Goal: Transaction & Acquisition: Obtain resource

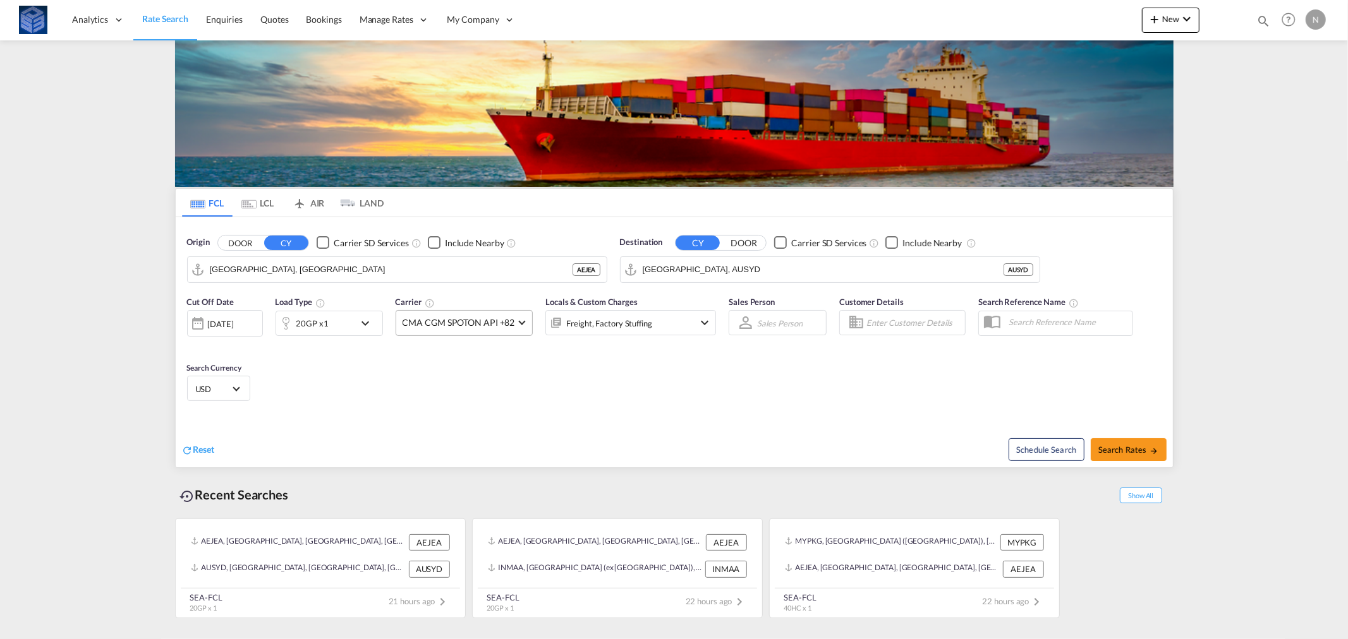
click at [516, 320] on md-select-value "CMA CGM SPOTON API +82" at bounding box center [464, 323] width 136 height 25
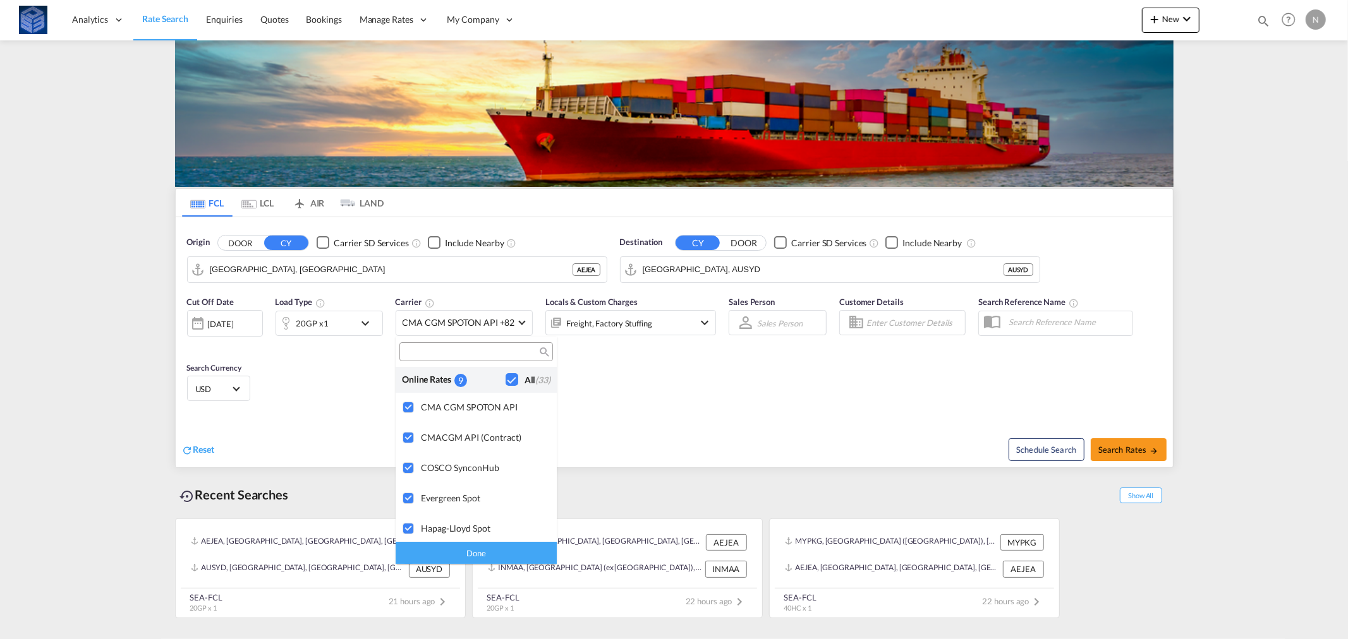
click at [667, 380] on md-backdrop at bounding box center [674, 319] width 1348 height 639
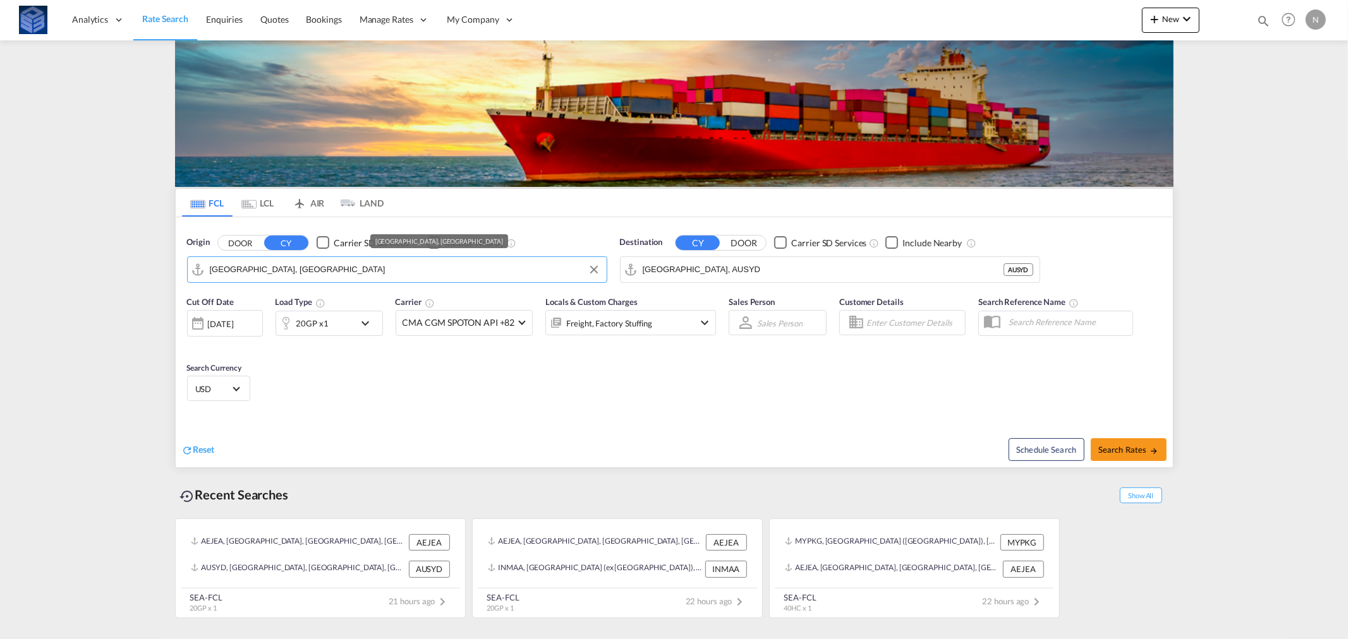
click at [509, 274] on input "[GEOGRAPHIC_DATA], [GEOGRAPHIC_DATA]" at bounding box center [405, 269] width 390 height 19
click at [674, 270] on input "Sydney, AUSYD" at bounding box center [837, 269] width 390 height 19
click at [586, 273] on body "Analytics Reports Dashboard Rate Search Enquiries Quotes Bookings" at bounding box center [674, 319] width 1348 height 639
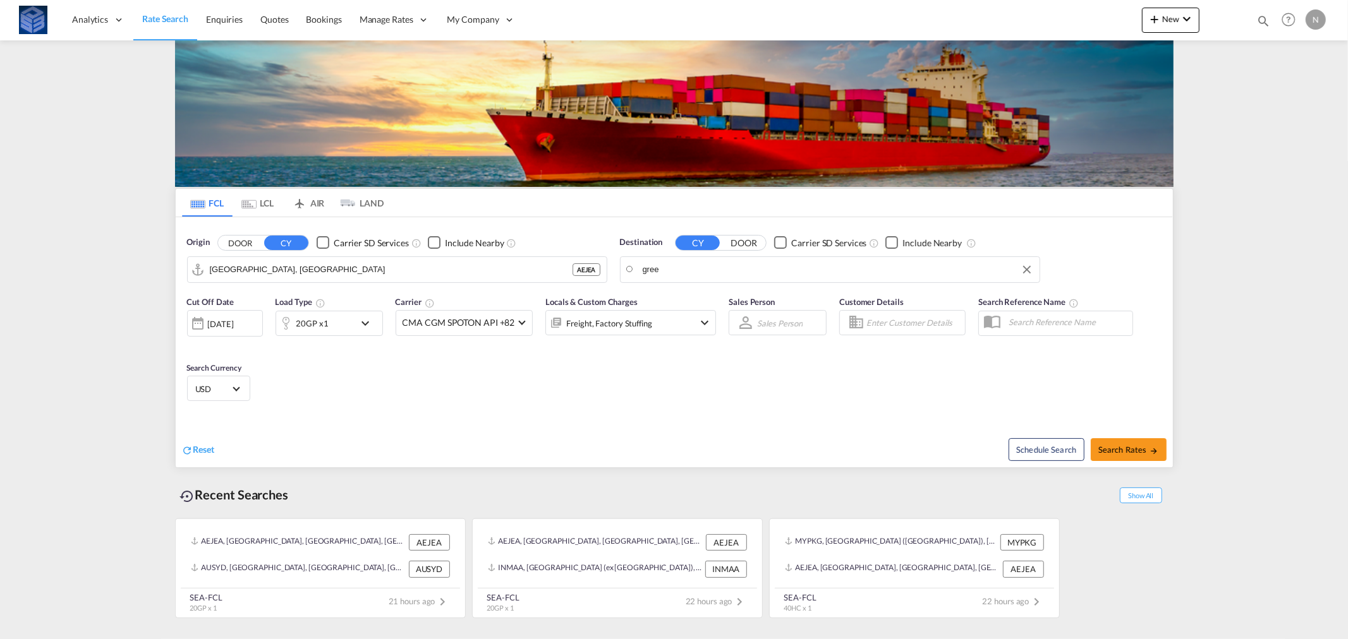
drag, startPoint x: 647, startPoint y: 269, endPoint x: 634, endPoint y: 276, distance: 15.0
click at [656, 268] on body "Analytics Reports Dashboard Rate Search Enquiries Quotes Bookings" at bounding box center [674, 319] width 1348 height 639
click at [656, 268] on md-autocomplete-wrap "gree" at bounding box center [837, 272] width 390 height 25
click at [656, 268] on body "Analytics Reports Dashboard Rate Search Enquiries Quotes Bookings" at bounding box center [674, 319] width 1348 height 639
click at [702, 337] on div "Pira eus Greece GRPIR" at bounding box center [740, 350] width 240 height 38
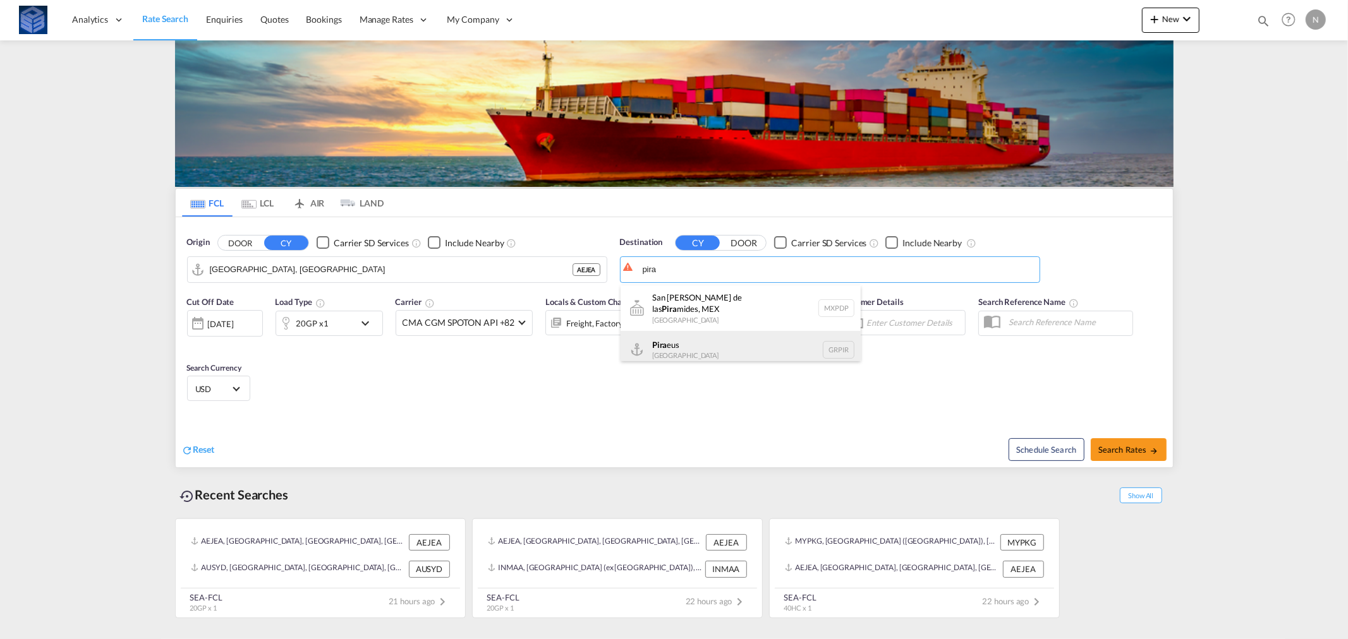
type input "Piraeus, GRPIR"
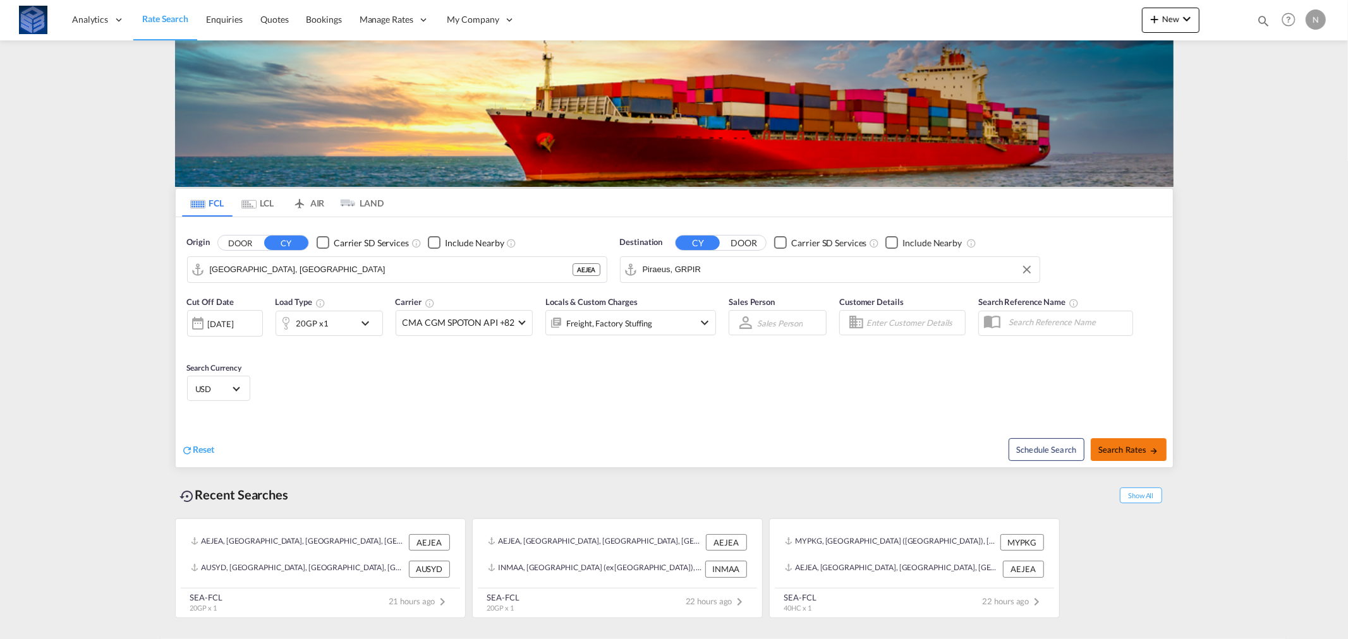
click at [1118, 450] on span "Search Rates" at bounding box center [1128, 450] width 61 height 10
type input "AEJEA to GRPIR / [DATE]"
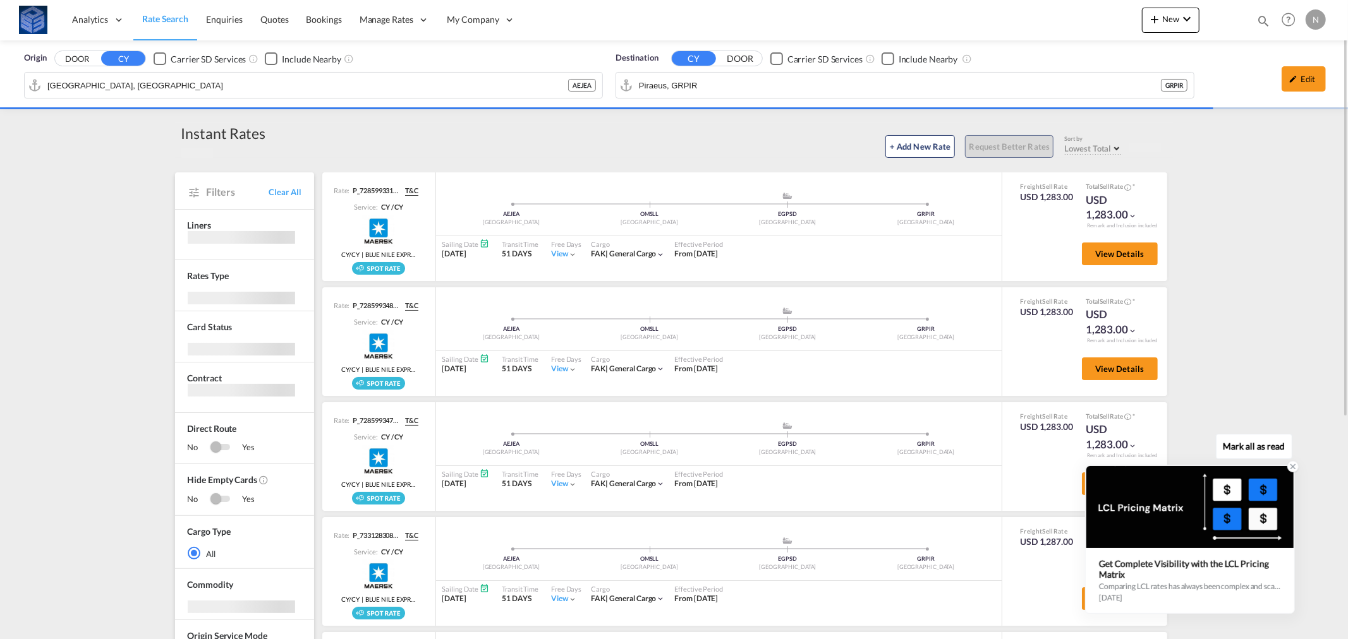
drag, startPoint x: 1089, startPoint y: 469, endPoint x: 1097, endPoint y: 478, distance: 12.1
click at [1096, 493] on div at bounding box center [1189, 507] width 207 height 82
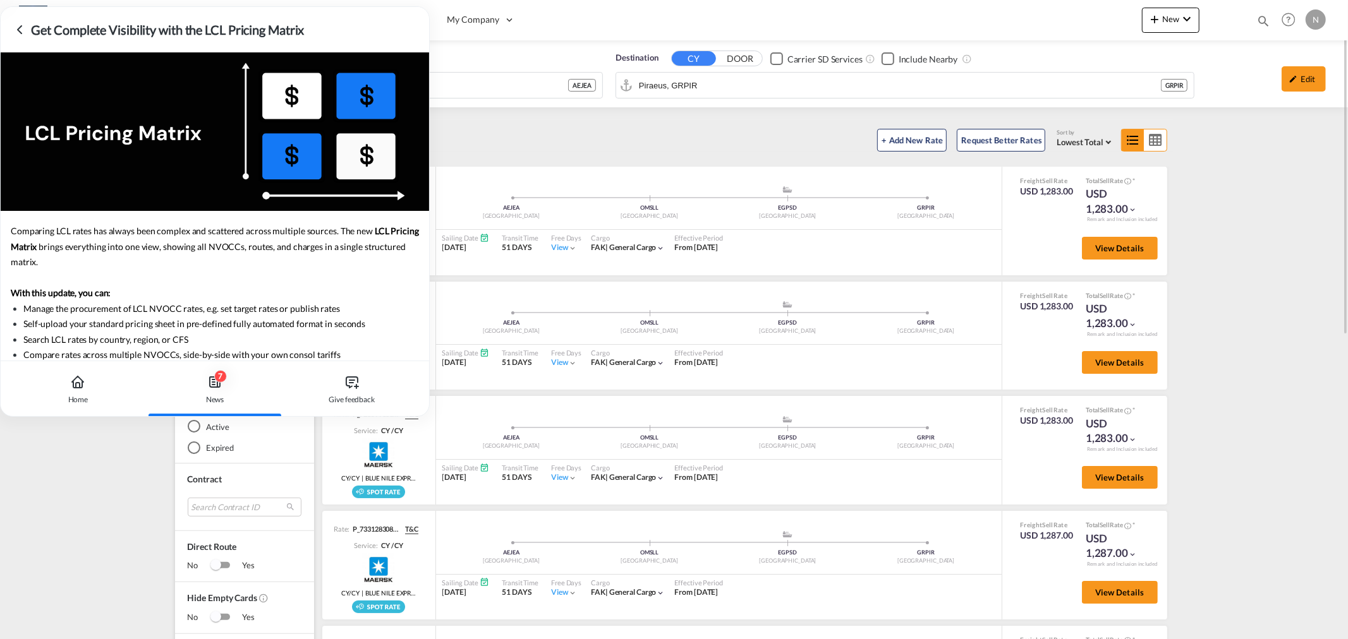
click at [506, 142] on div "+ Add New Rate Request Better Rates Sort by Lowest Total Lowest Freight Lowest …" at bounding box center [718, 138] width 907 height 27
click at [452, 115] on div "Origin DOOR CY Carrier SD Services Include Nearby Jebel Ali, AEJEA AEJEA Destin…" at bounding box center [674, 632] width 1348 height 1184
click at [18, 30] on icon at bounding box center [20, 30] width 4 height 8
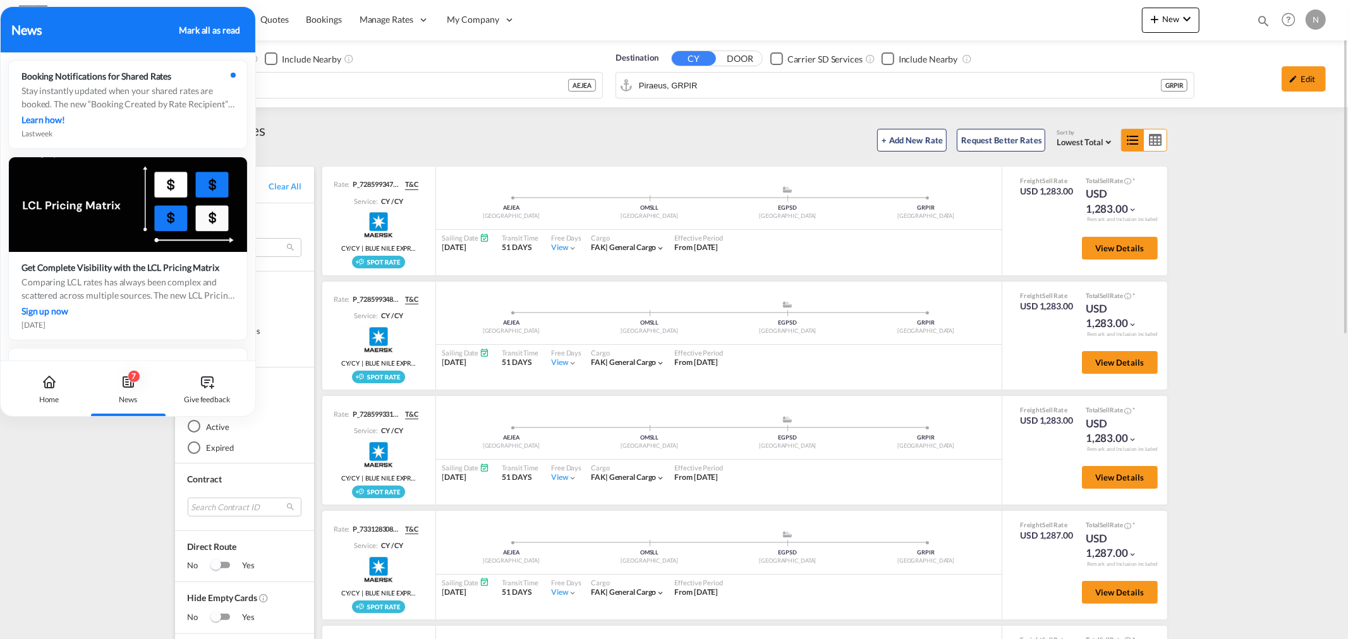
click at [120, 471] on div "Origin DOOR CY Carrier SD Services Include Nearby Jebel Ali, AEJEA AEJEA Destin…" at bounding box center [674, 632] width 1348 height 1184
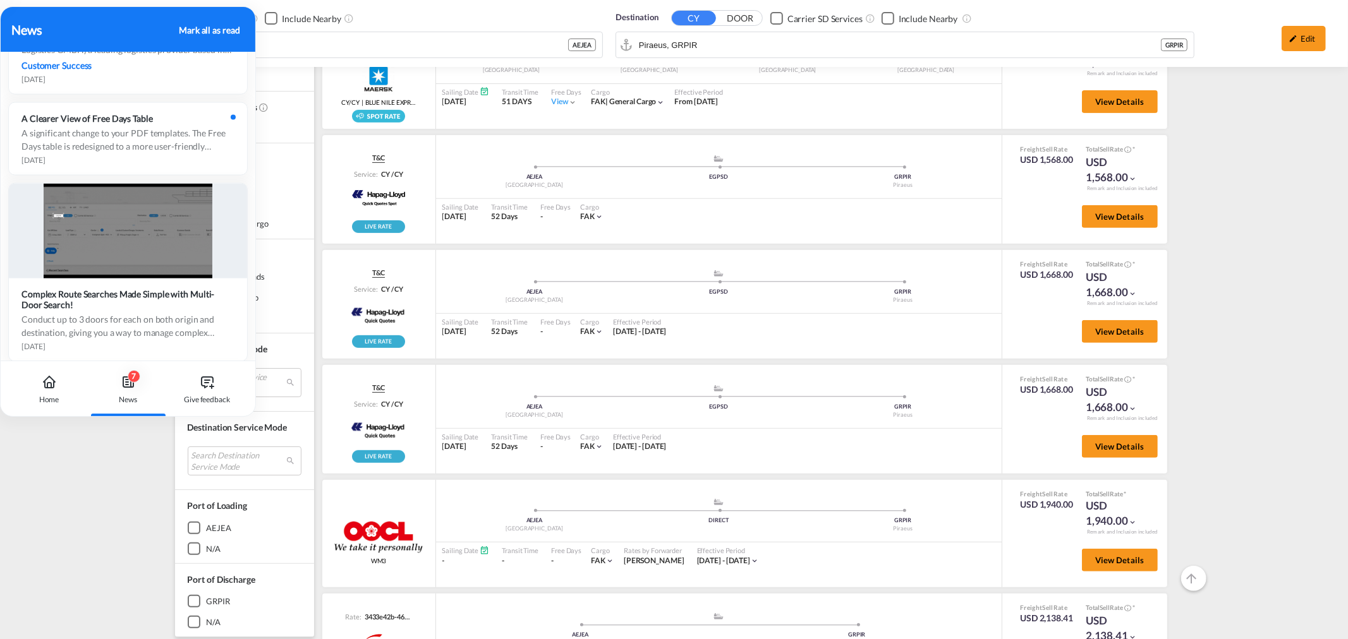
scroll to position [1637, 0]
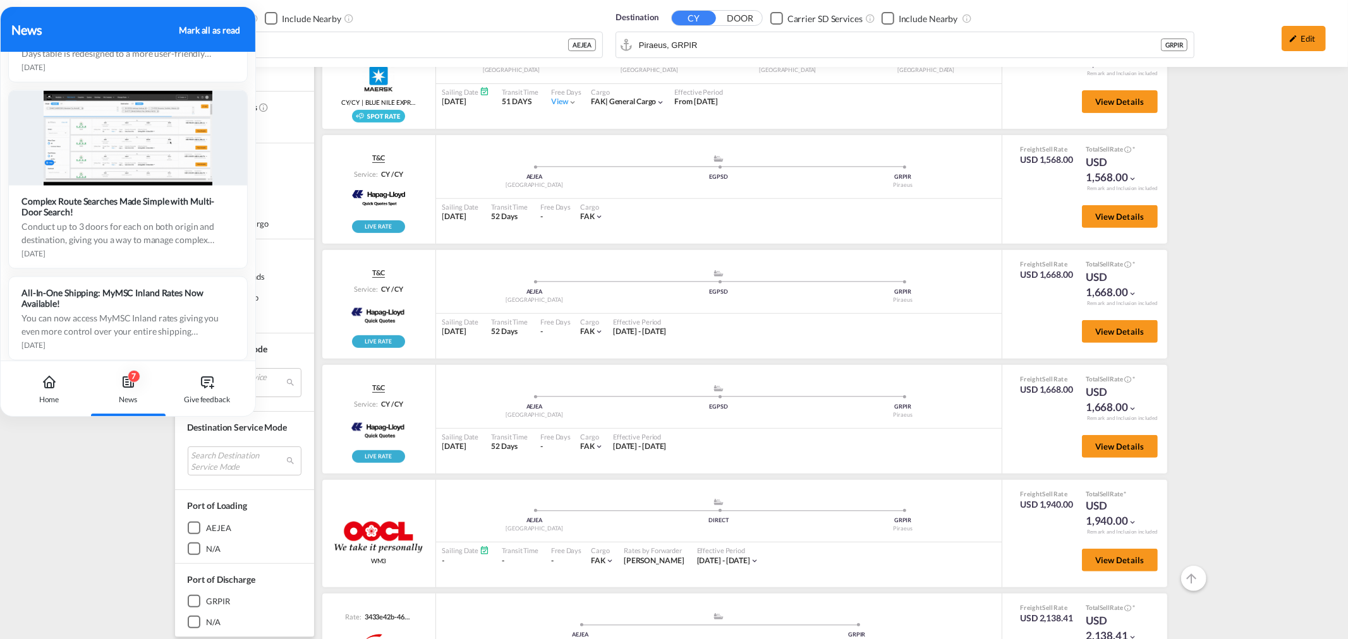
click at [28, 32] on div "News" at bounding box center [93, 29] width 163 height 19
click at [131, 383] on icon at bounding box center [128, 382] width 15 height 15
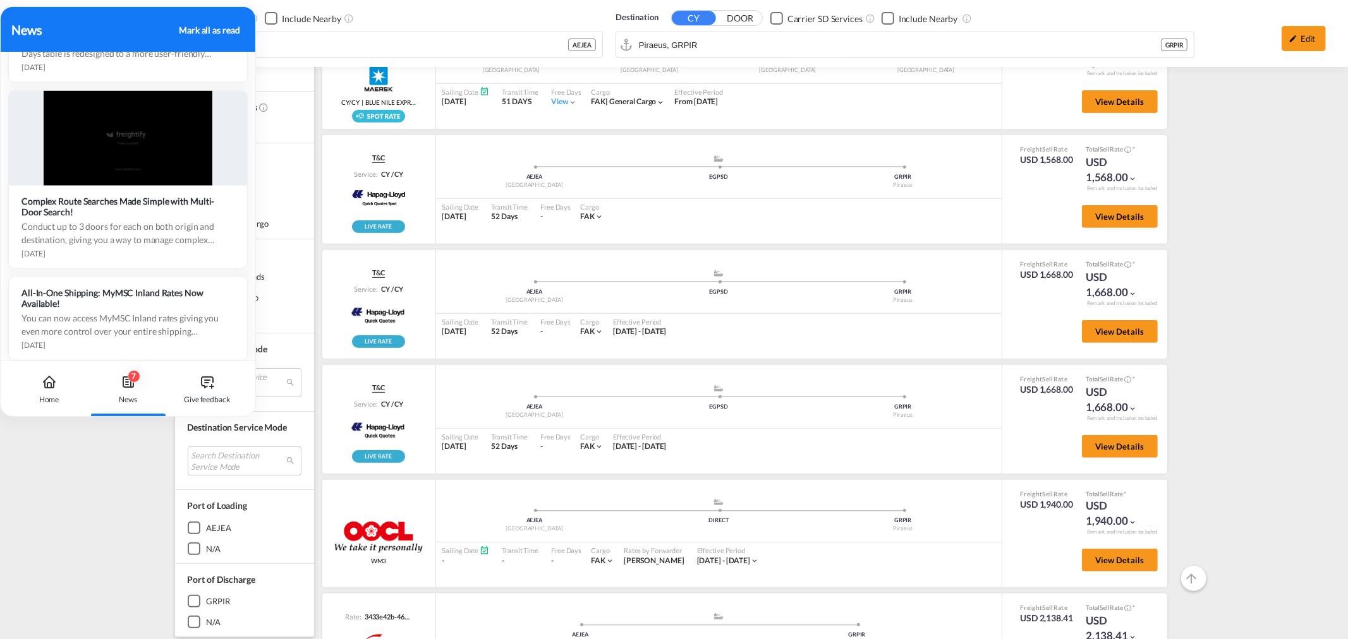
click at [128, 380] on div "7" at bounding box center [128, 382] width 15 height 15
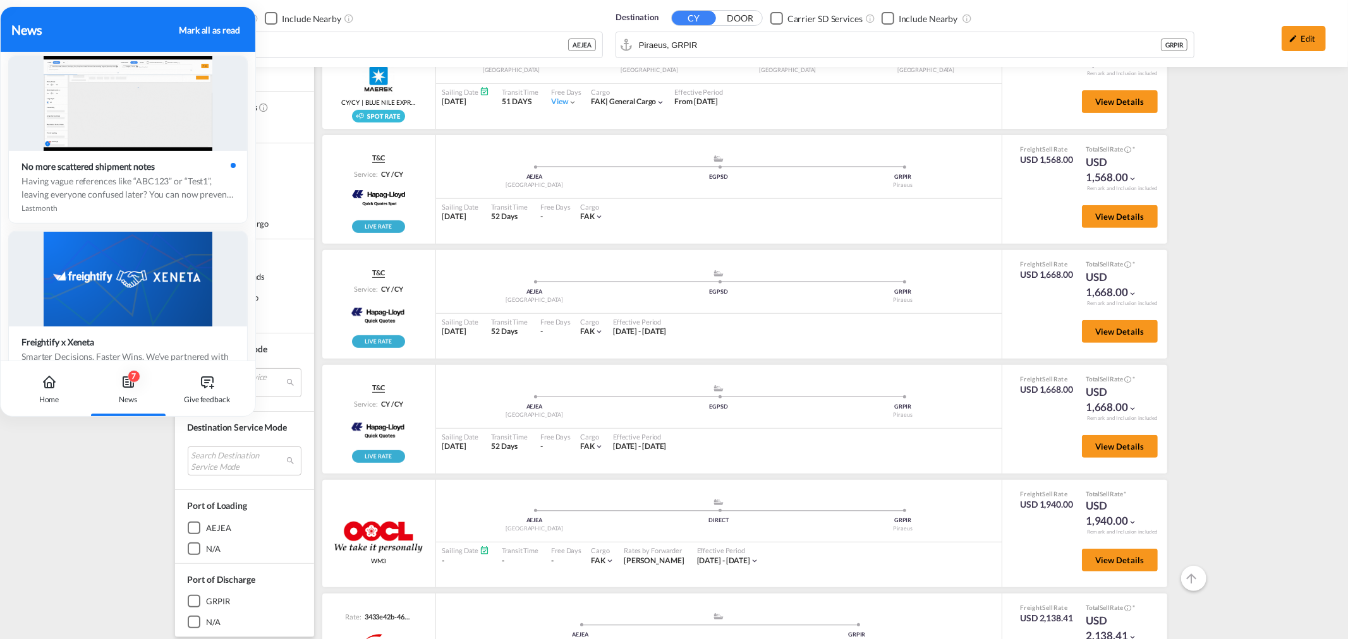
scroll to position [0, 0]
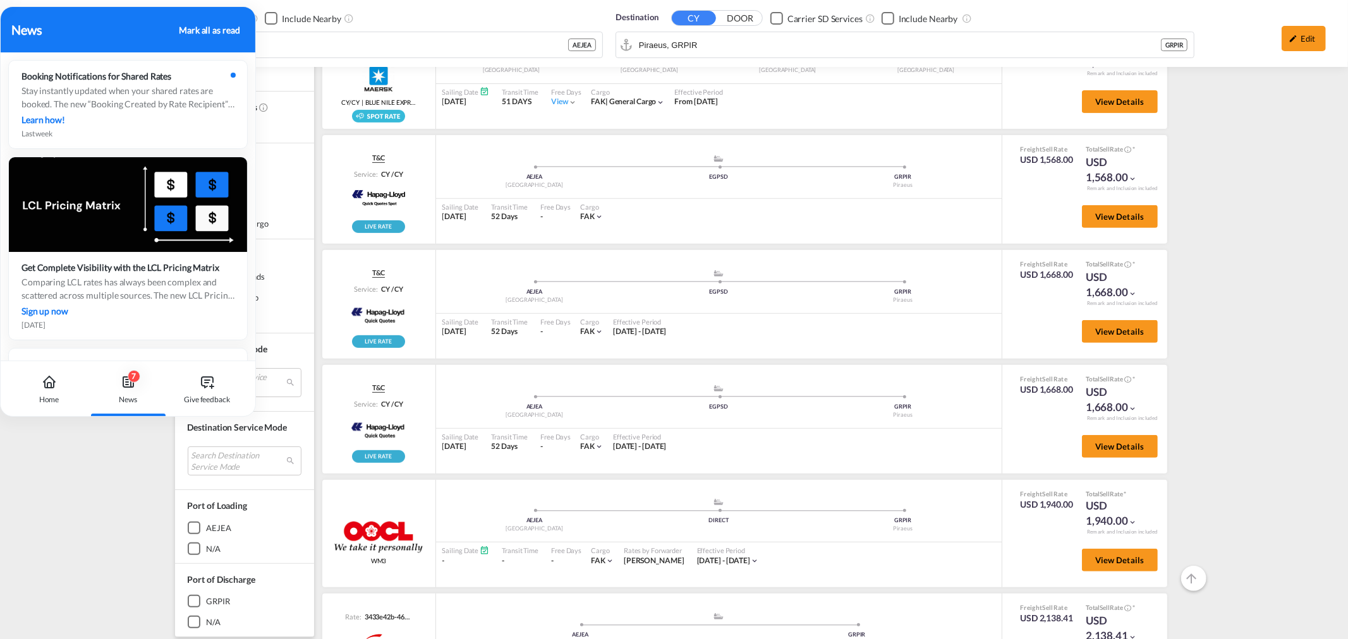
click at [194, 28] on div "Mark all as read" at bounding box center [209, 29] width 61 height 13
click at [45, 500] on div "Origin DOOR CY Carrier SD Services Include Nearby Jebel Ali, AEJEA AEJEA Destin…" at bounding box center [674, 142] width 1348 height 1184
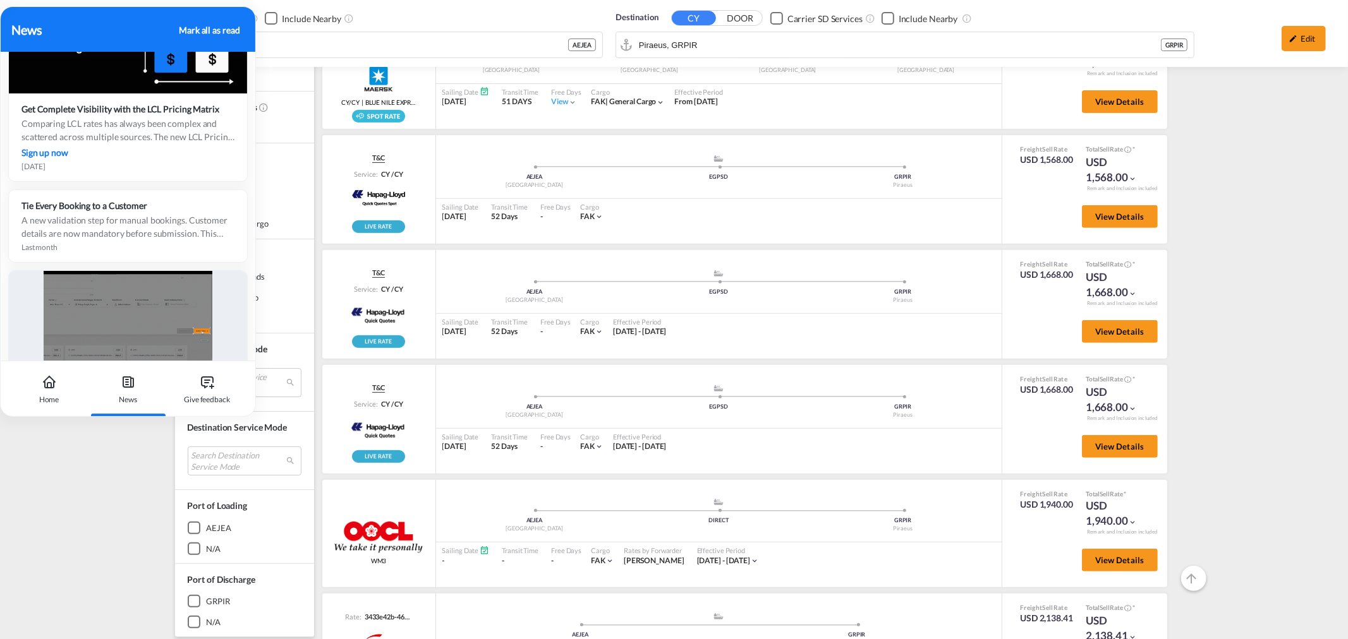
scroll to position [280, 0]
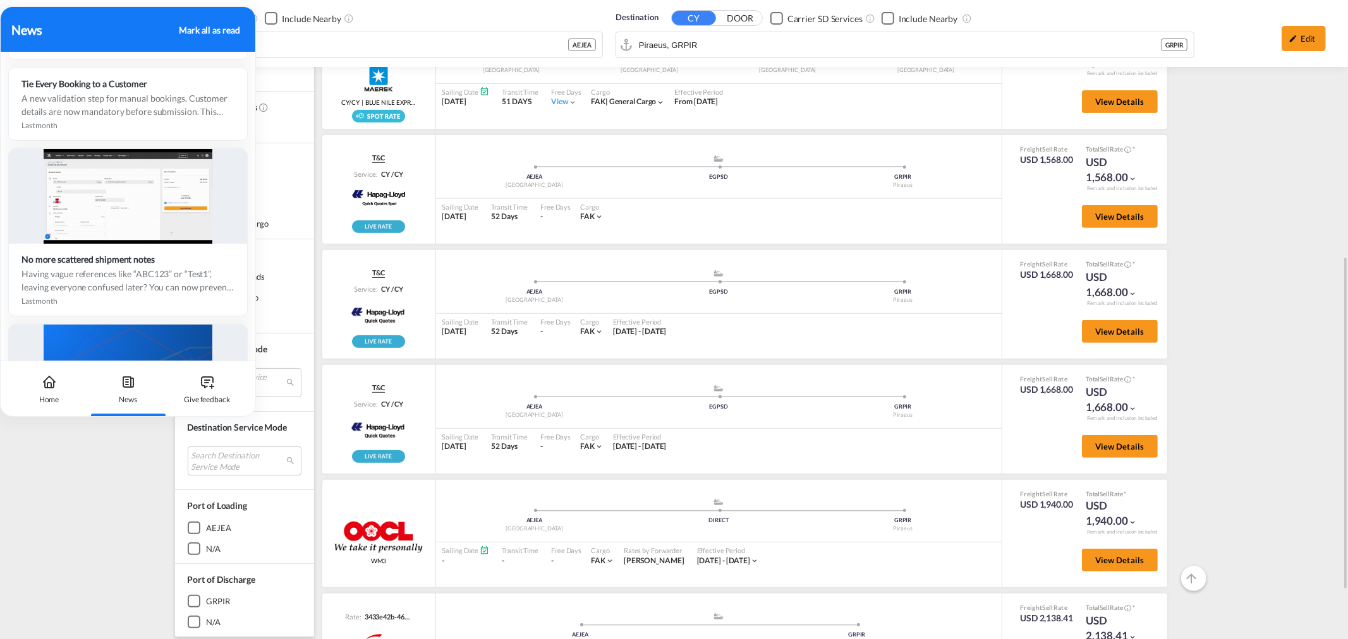
drag, startPoint x: 30, startPoint y: 457, endPoint x: 39, endPoint y: 438, distance: 20.9
click at [33, 457] on div "Origin DOOR CY Carrier SD Services Include Nearby Jebel Ali, AEJEA AEJEA Destin…" at bounding box center [674, 142] width 1348 height 1184
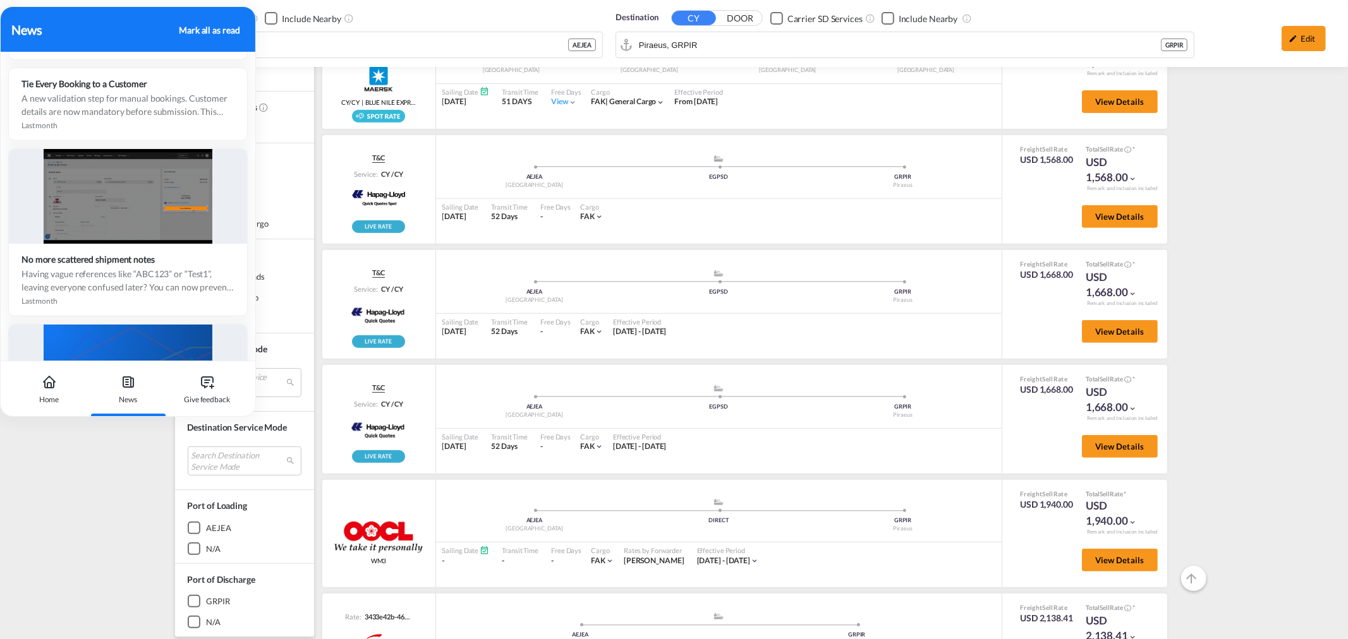
click at [100, 33] on div "News" at bounding box center [93, 29] width 163 height 19
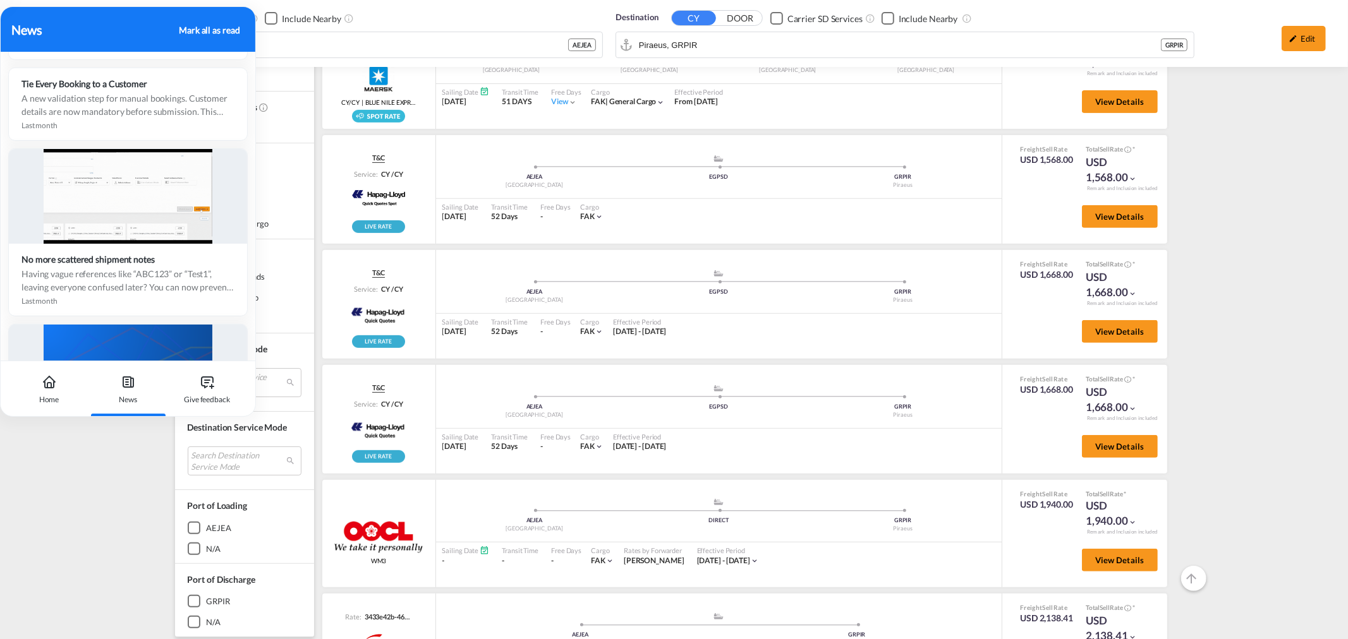
drag, startPoint x: 37, startPoint y: 23, endPoint x: 84, endPoint y: 36, distance: 49.0
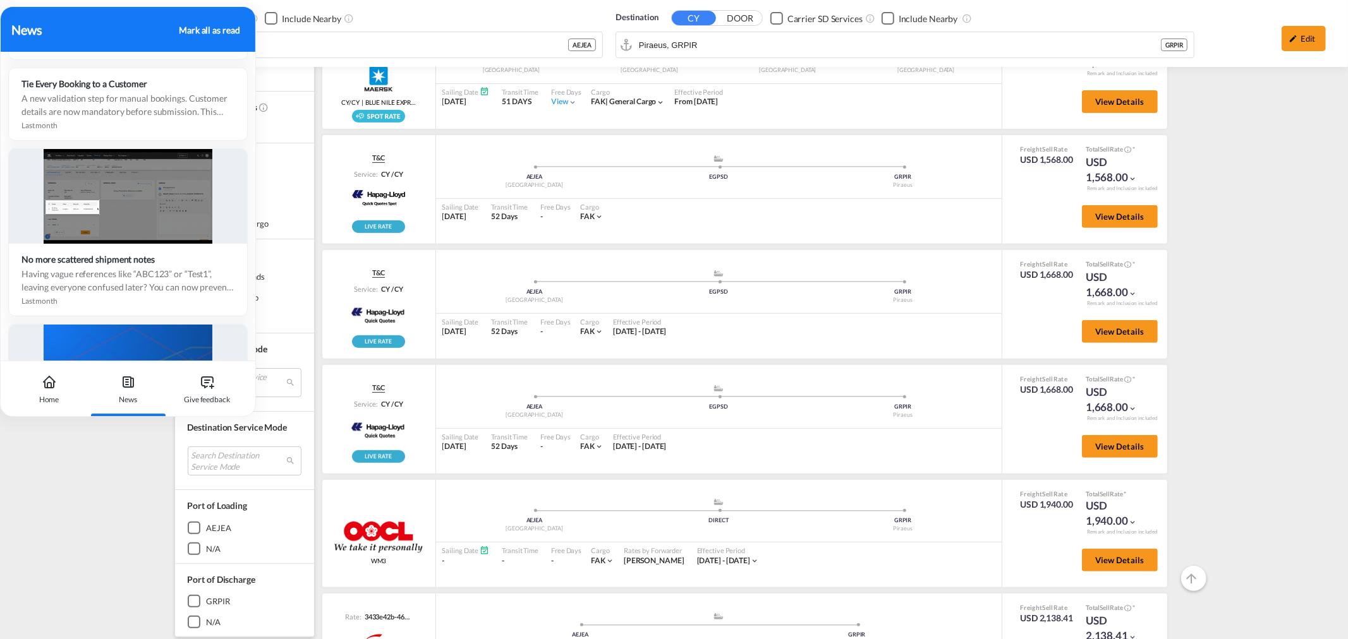
click at [71, 45] on div "News Mark all as read" at bounding box center [128, 29] width 255 height 45
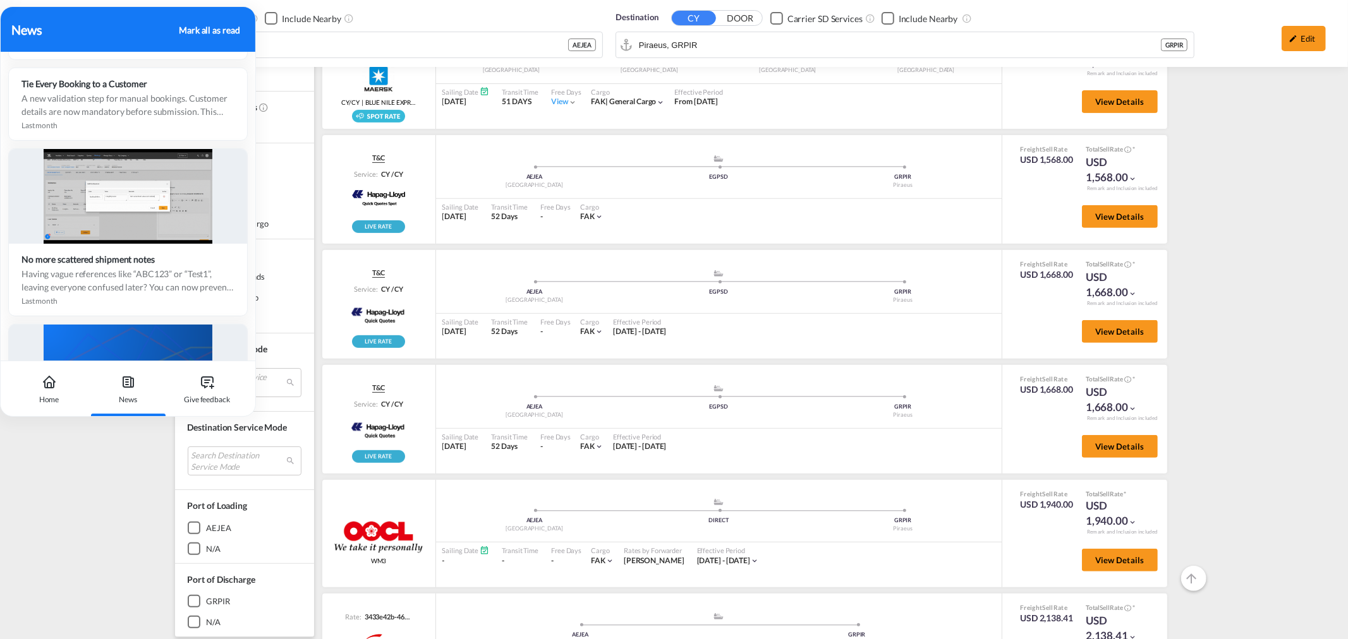
click at [227, 40] on div "News Mark all as read" at bounding box center [128, 29] width 255 height 45
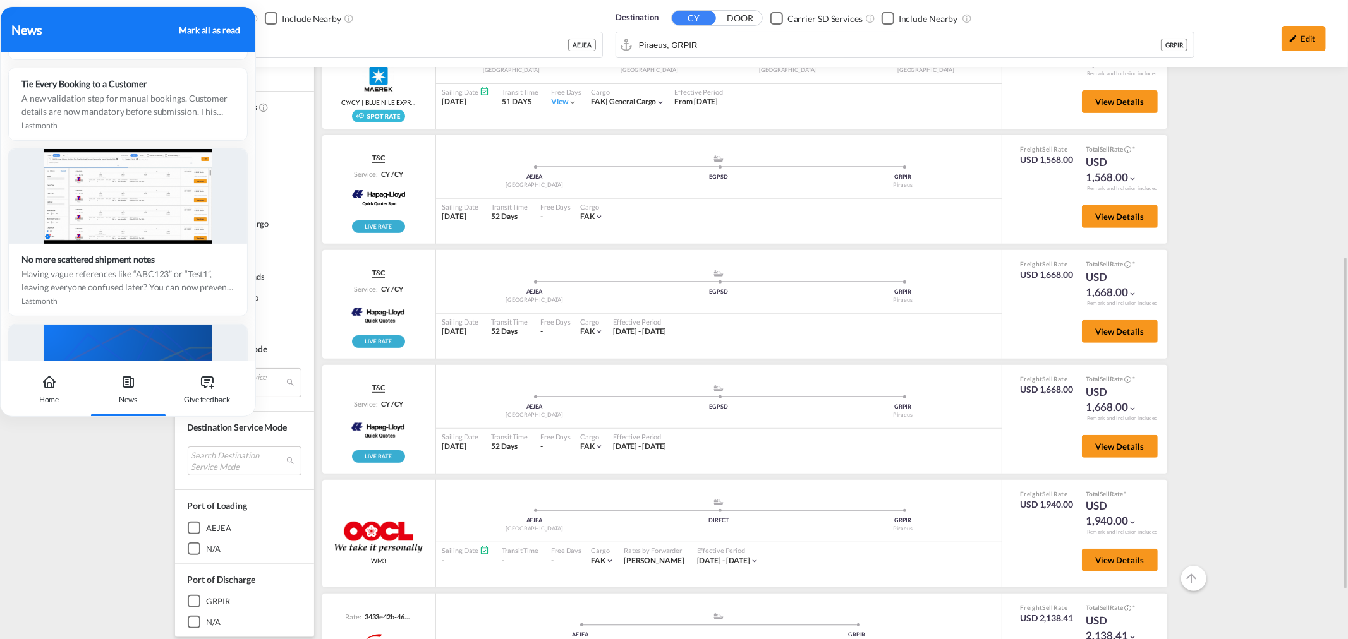
click at [300, 44] on div "Origin DOOR CY Carrier SD Services Include Nearby Jebel Ali, AEJEA AEJEA Destin…" at bounding box center [674, 33] width 1322 height 67
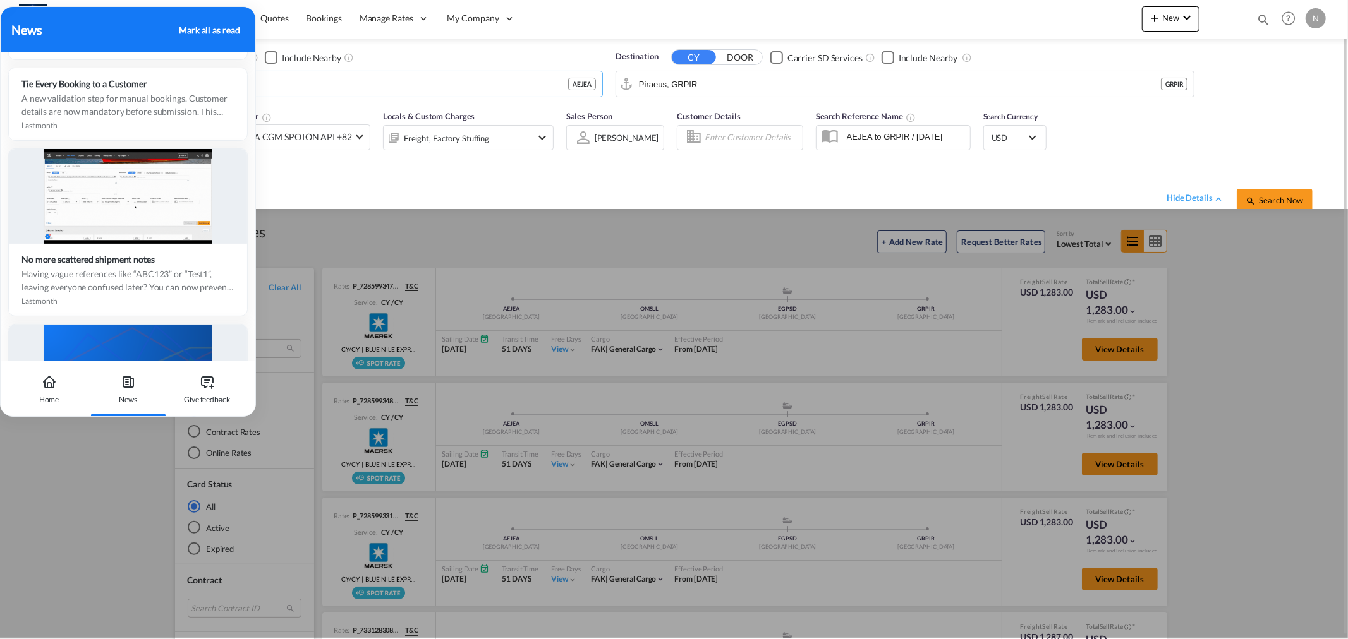
scroll to position [0, 0]
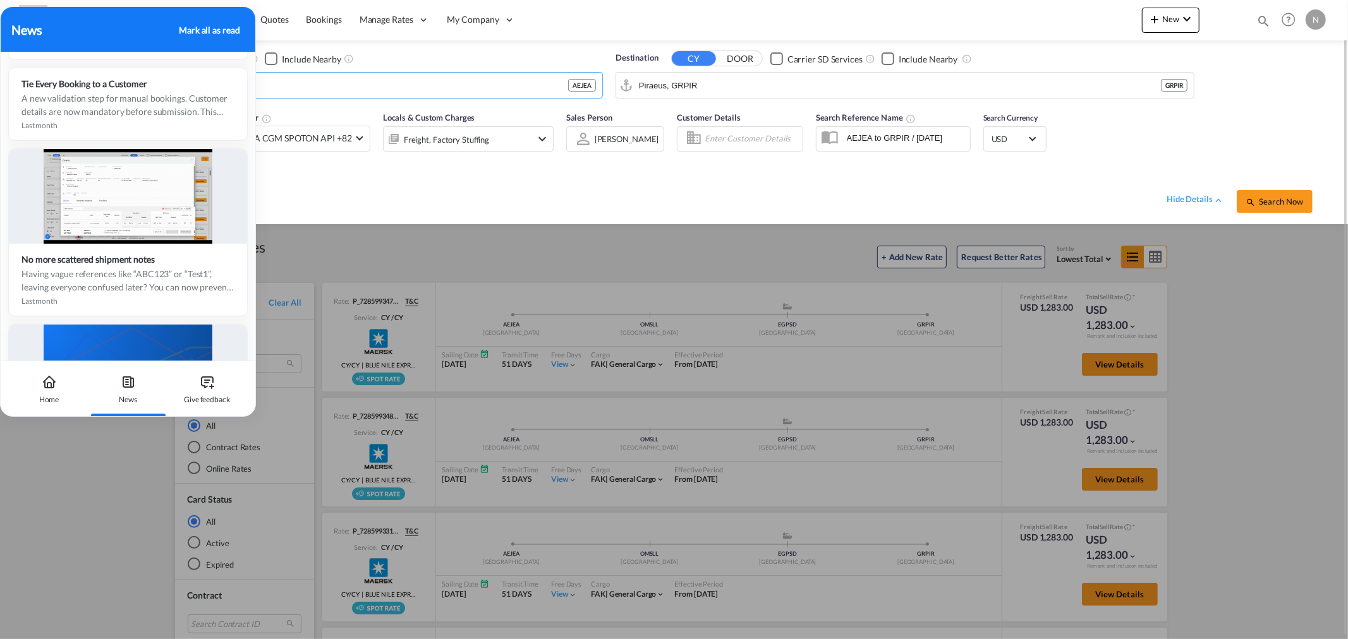
click at [550, 269] on div at bounding box center [674, 319] width 1348 height 639
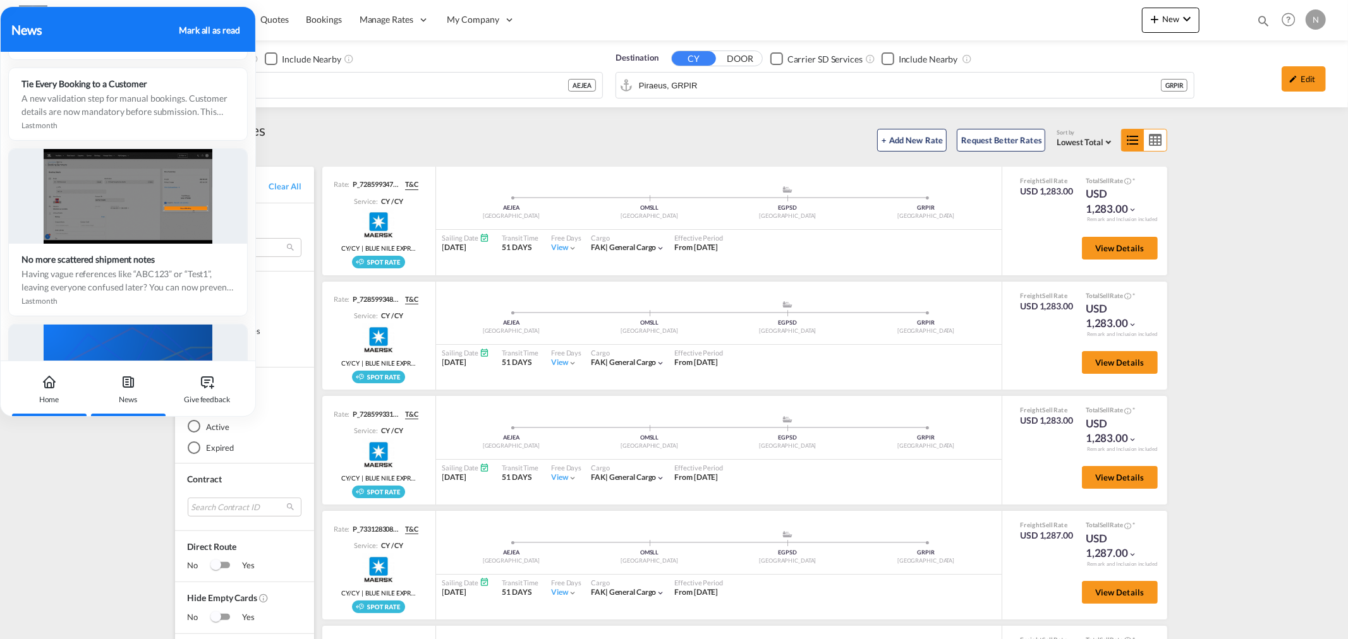
click at [41, 390] on div "Home" at bounding box center [49, 389] width 70 height 56
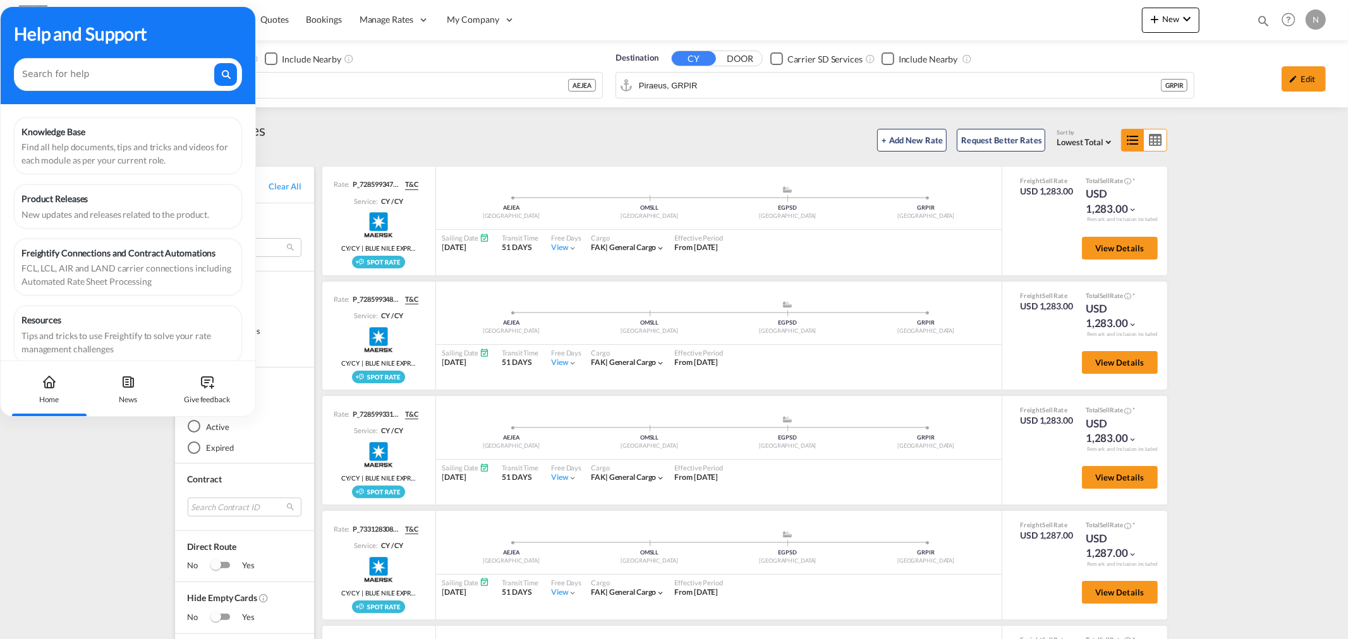
click at [41, 390] on div "Home" at bounding box center [49, 389] width 70 height 56
click at [51, 54] on div "Help and Support" at bounding box center [128, 55] width 255 height 97
click at [55, 35] on div "Help and Support" at bounding box center [128, 33] width 228 height 27
click at [385, 125] on div "+ Add New Rate Request Better Rates Sort by Lowest Total Lowest Freight Lowest …" at bounding box center [718, 138] width 907 height 27
click at [380, 89] on input "[GEOGRAPHIC_DATA], [GEOGRAPHIC_DATA]" at bounding box center [307, 85] width 521 height 19
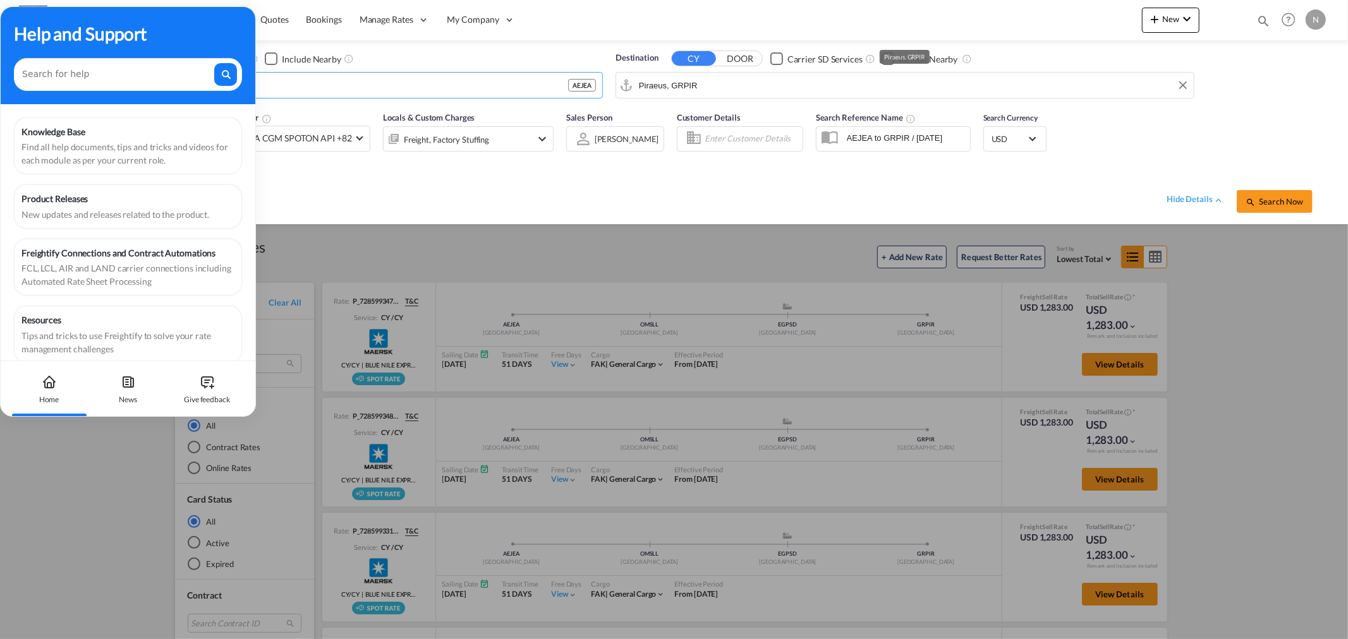
click at [713, 82] on input "Piraeus, GRPIR" at bounding box center [913, 85] width 548 height 19
click at [215, 13] on div "Help and Support" at bounding box center [128, 55] width 255 height 97
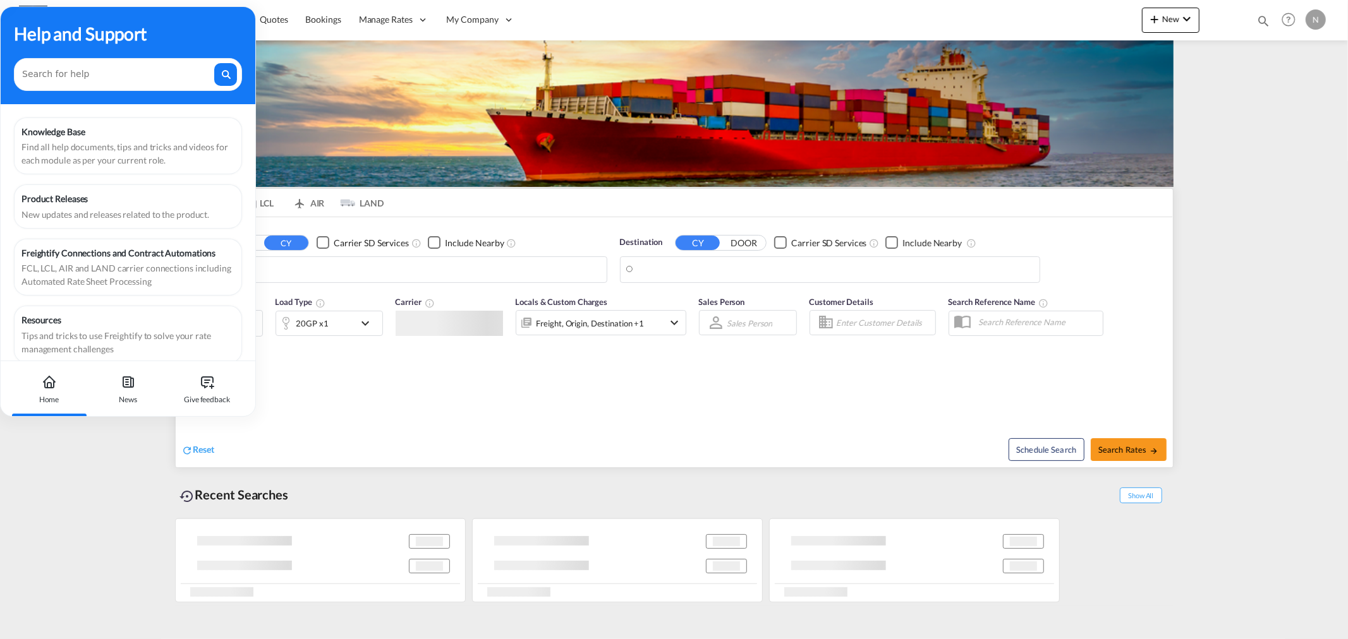
type input "natalia.khakhanashvili@savinodelbene.com"
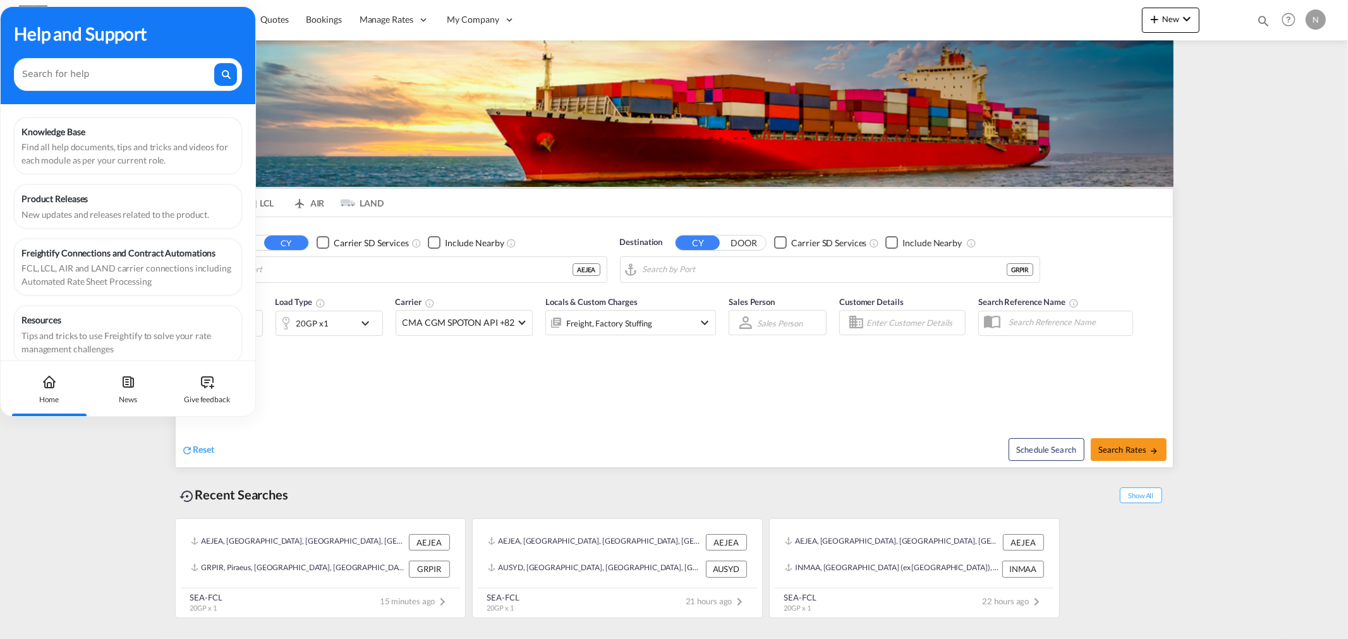
type input "[GEOGRAPHIC_DATA], [GEOGRAPHIC_DATA]"
type input "Piraeus, GRPIR"
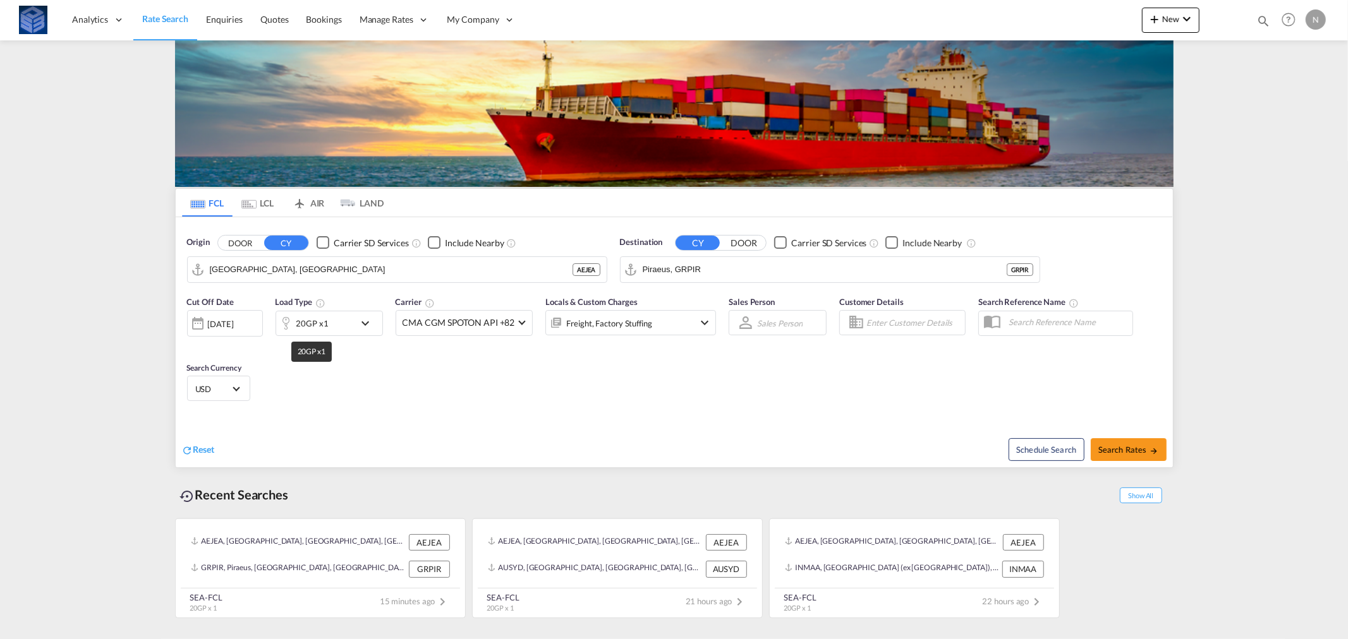
click at [317, 323] on div "20GP x1" at bounding box center [312, 324] width 32 height 18
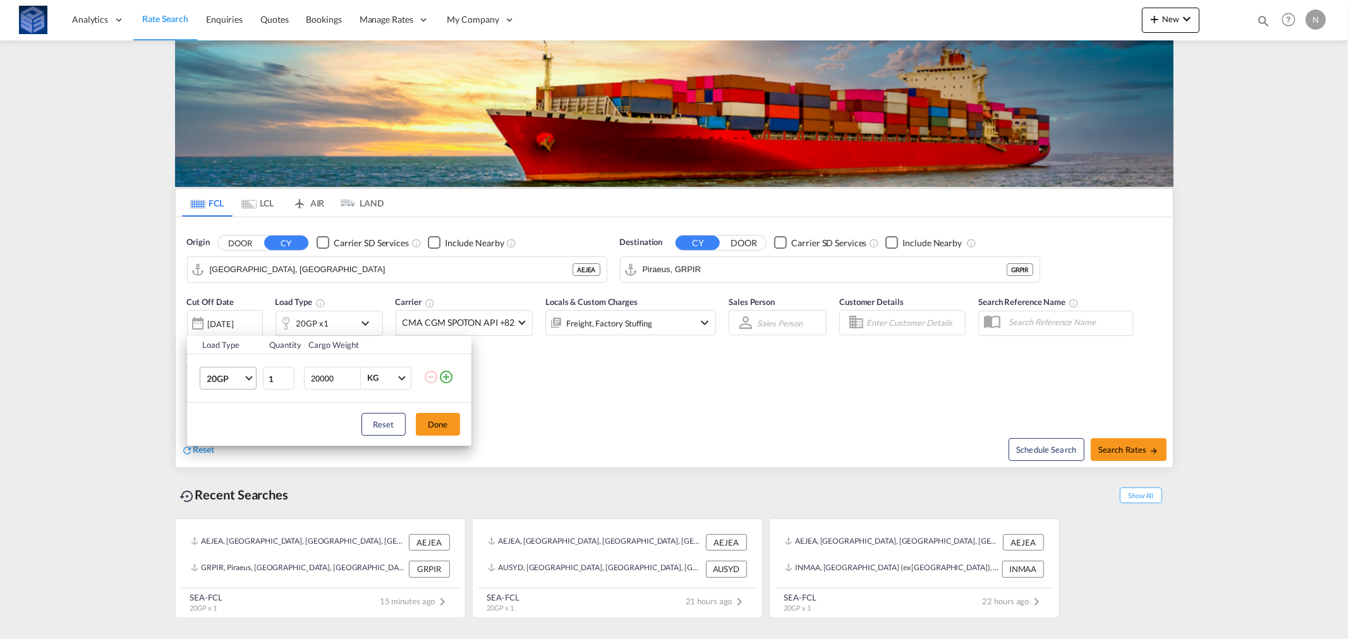
click at [228, 377] on span "20GP" at bounding box center [225, 379] width 37 height 13
drag, startPoint x: 220, startPoint y: 438, endPoint x: 232, endPoint y: 437, distance: 12.0
click at [223, 438] on div "40HC" at bounding box center [217, 439] width 23 height 13
drag, startPoint x: 433, startPoint y: 425, endPoint x: 951, endPoint y: 467, distance: 520.4
click at [435, 425] on button "Done" at bounding box center [438, 424] width 44 height 23
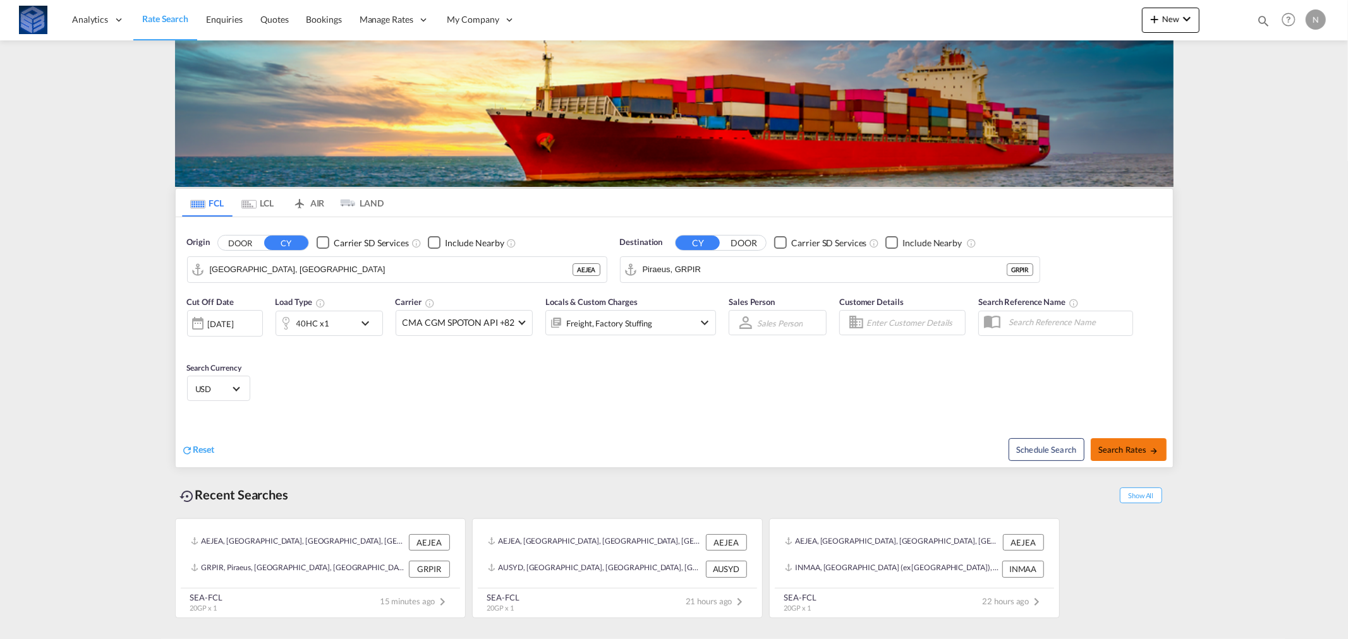
click at [1133, 446] on span "Search Rates" at bounding box center [1128, 450] width 61 height 10
type input "AEJEA to GRPIR / [DATE]"
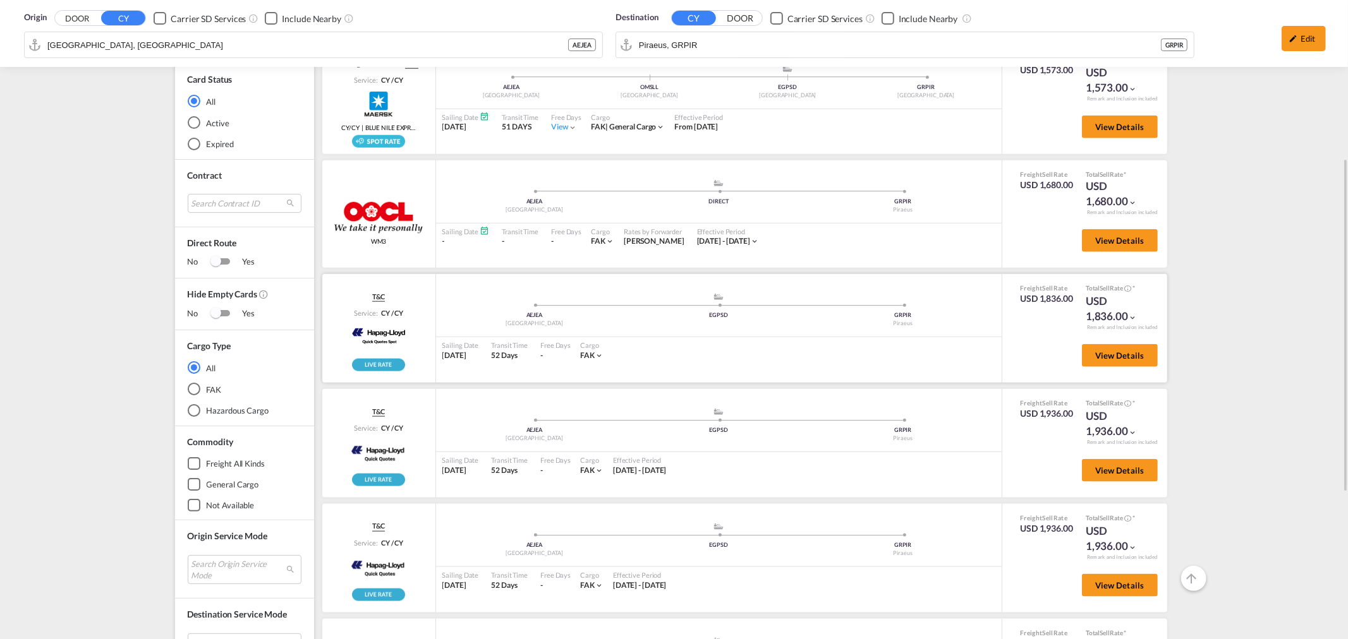
scroll to position [444, 0]
